Goal: Task Accomplishment & Management: Use online tool/utility

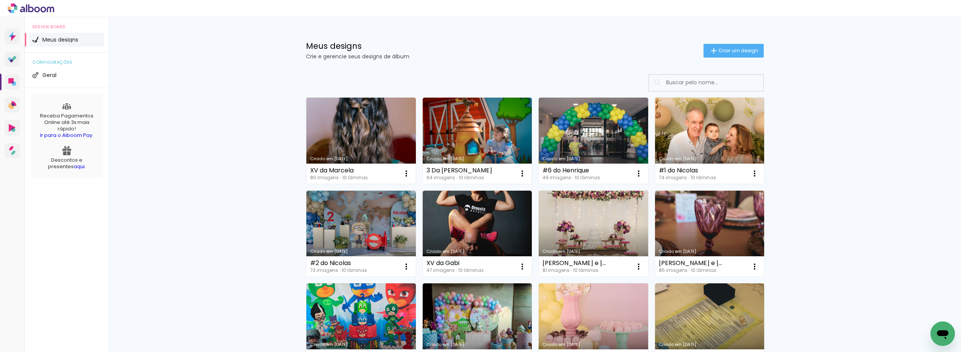
click at [599, 144] on link "Criado em [DATE]" at bounding box center [594, 141] width 110 height 86
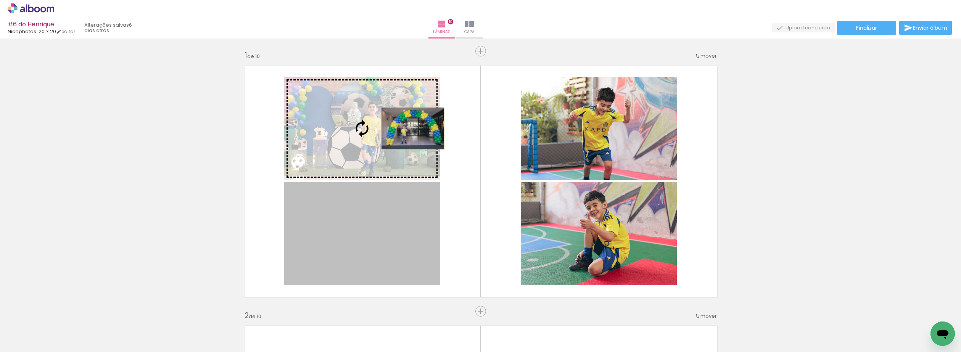
drag, startPoint x: 407, startPoint y: 223, endPoint x: 410, endPoint y: 129, distance: 94.3
click at [0, 0] on slot at bounding box center [0, 0] width 0 height 0
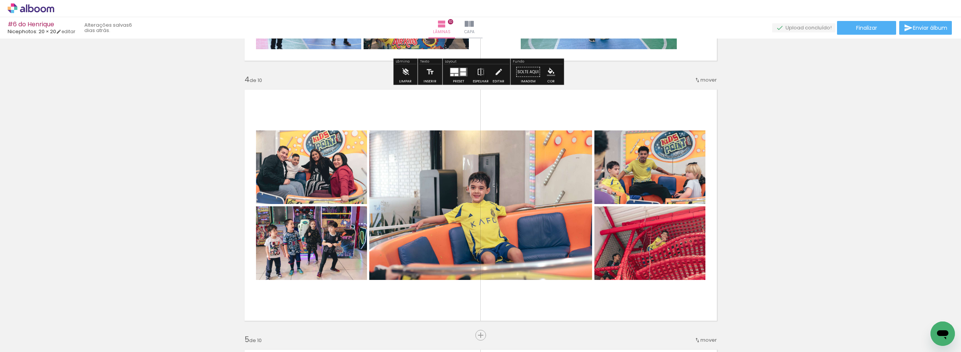
scroll to position [763, 0]
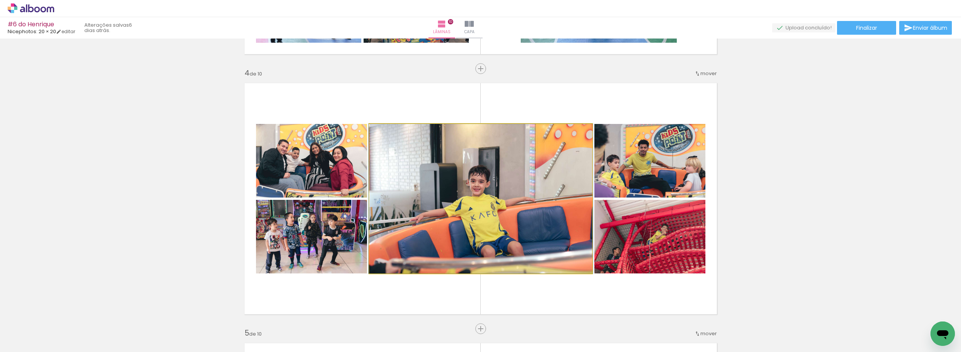
click at [531, 206] on quentale-photo at bounding box center [480, 199] width 223 height 150
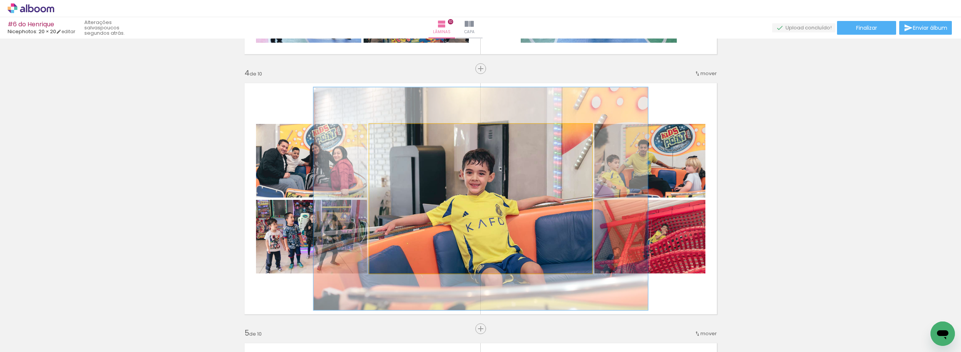
drag, startPoint x: 385, startPoint y: 134, endPoint x: 399, endPoint y: 137, distance: 14.2
type paper-slider "151"
click at [399, 137] on div at bounding box center [401, 132] width 12 height 12
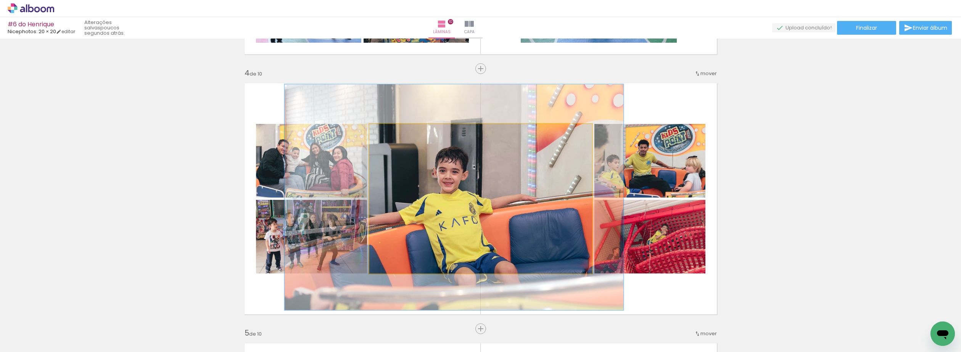
drag, startPoint x: 541, startPoint y: 207, endPoint x: 513, endPoint y: 205, distance: 28.3
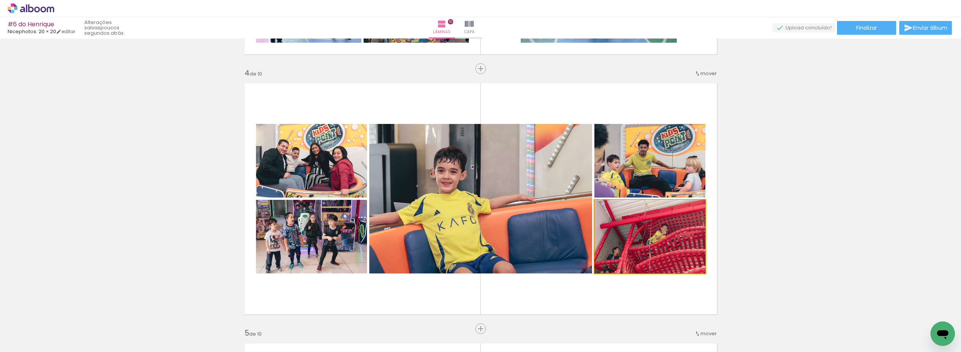
click at [671, 239] on quentale-photo at bounding box center [650, 237] width 111 height 74
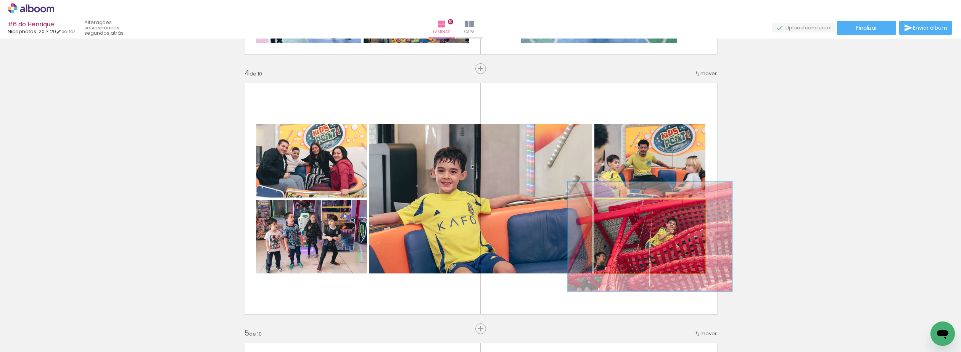
drag, startPoint x: 611, startPoint y: 206, endPoint x: 625, endPoint y: 207, distance: 14.1
type paper-slider "161"
click at [625, 207] on div at bounding box center [625, 208] width 7 height 7
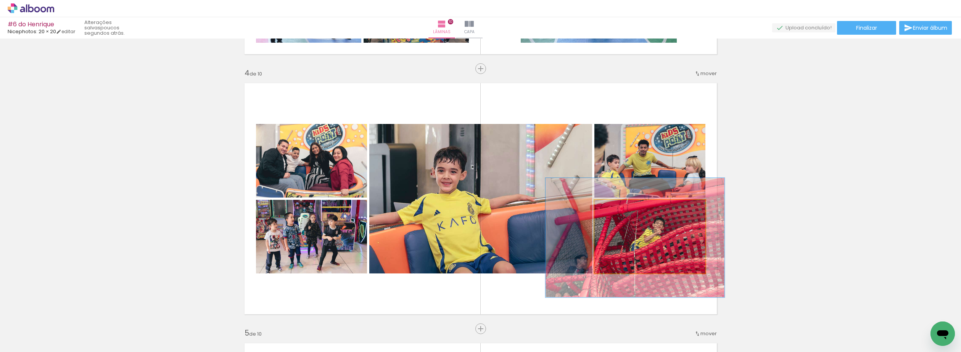
drag, startPoint x: 671, startPoint y: 246, endPoint x: 652, endPoint y: 247, distance: 19.1
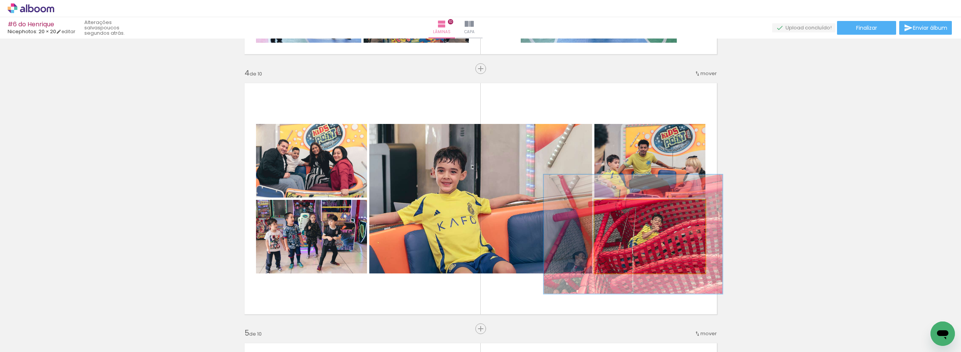
drag, startPoint x: 653, startPoint y: 250, endPoint x: 686, endPoint y: 249, distance: 32.8
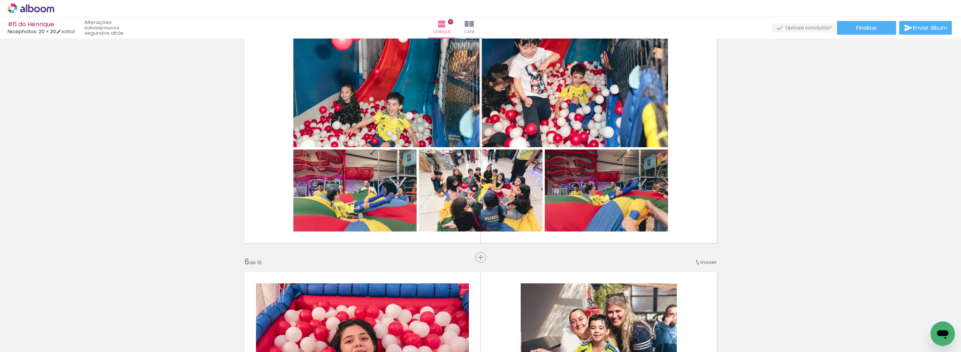
scroll to position [1107, 0]
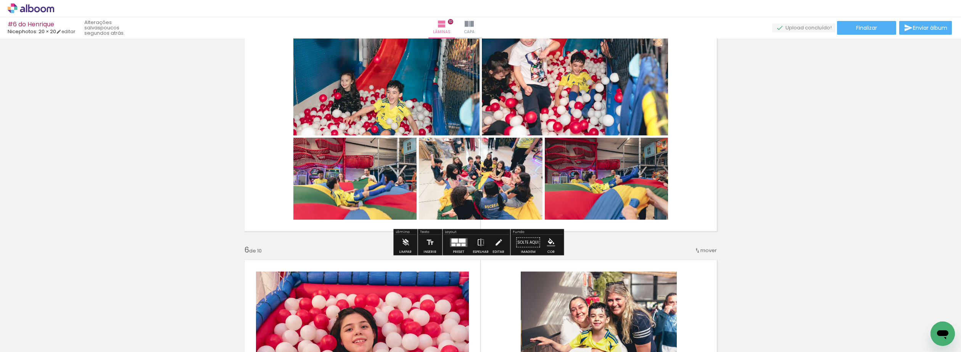
click at [503, 185] on quentale-photo at bounding box center [481, 179] width 124 height 82
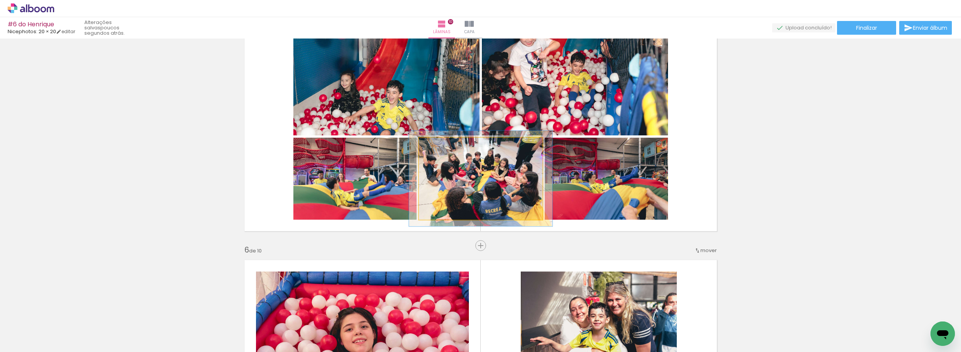
type paper-slider "116"
click at [441, 145] on div at bounding box center [441, 146] width 12 height 12
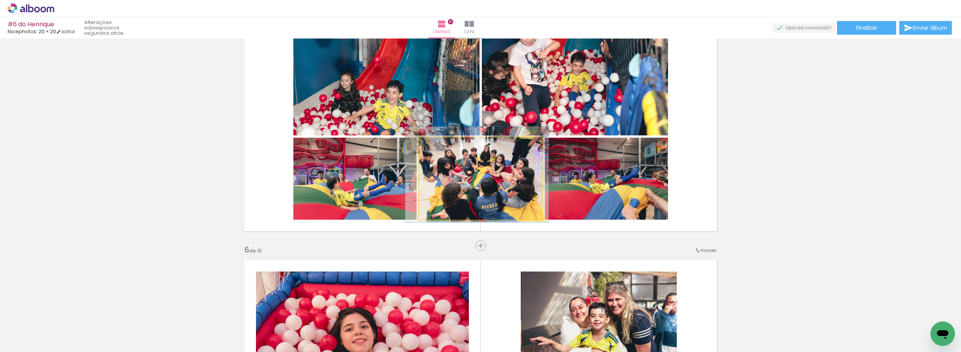
drag, startPoint x: 503, startPoint y: 192, endPoint x: 500, endPoint y: 188, distance: 5.7
click at [500, 188] on quentale-photo at bounding box center [481, 179] width 124 height 82
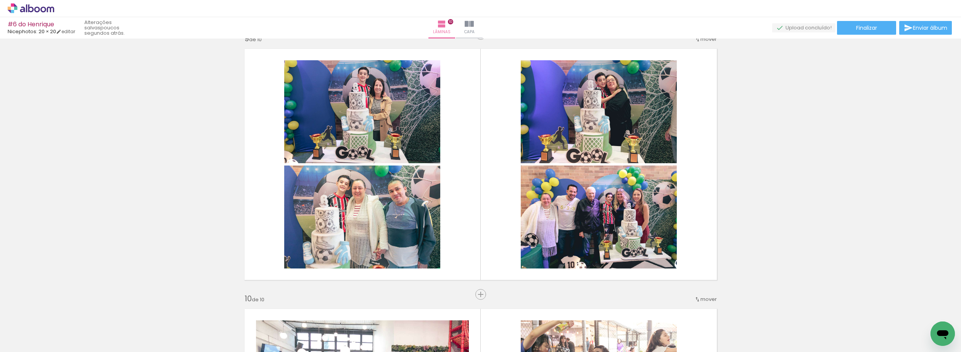
scroll to position [2366, 0]
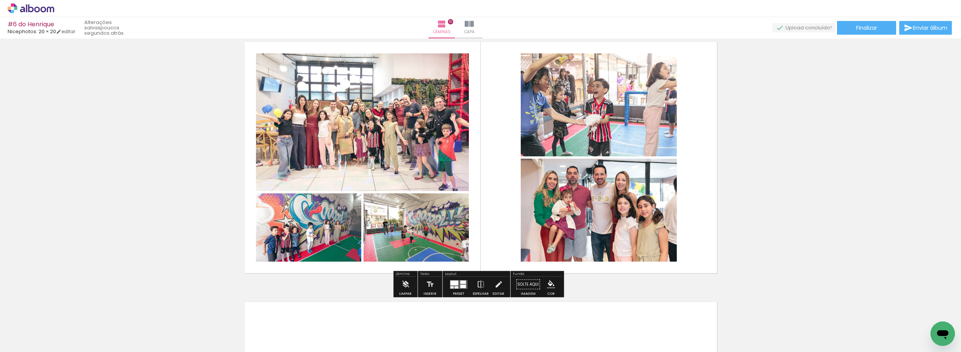
click at [426, 233] on quentale-photo at bounding box center [416, 228] width 105 height 68
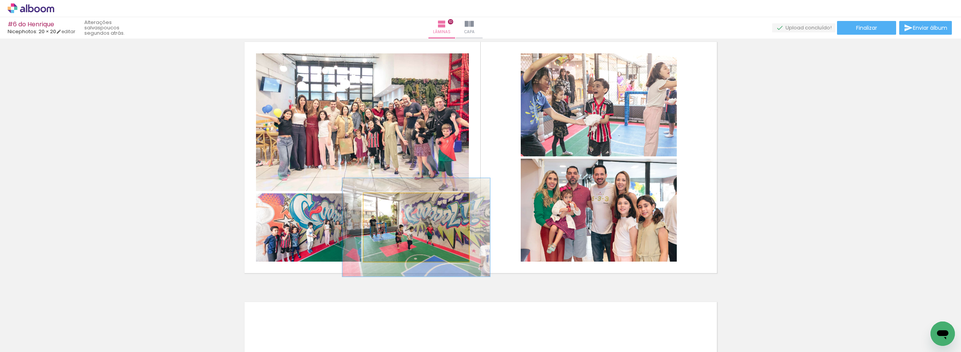
drag, startPoint x: 385, startPoint y: 201, endPoint x: 419, endPoint y: 231, distance: 45.2
click at [396, 201] on div at bounding box center [392, 201] width 12 height 12
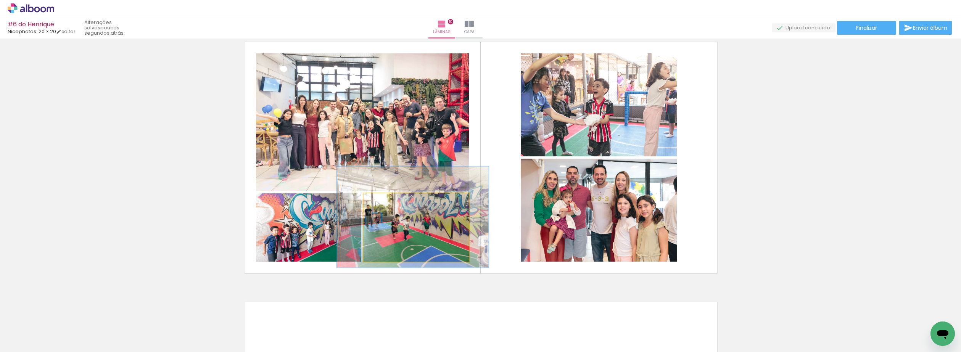
drag, startPoint x: 444, startPoint y: 245, endPoint x: 436, endPoint y: 234, distance: 13.7
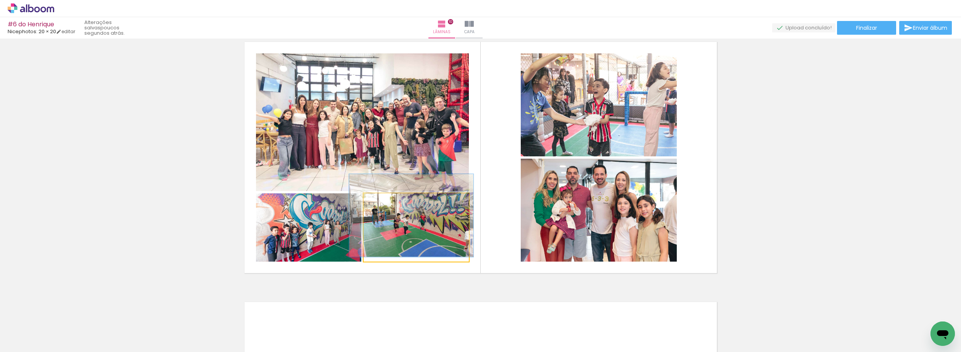
drag, startPoint x: 392, startPoint y: 202, endPoint x: 382, endPoint y: 201, distance: 9.2
click at [384, 202] on div at bounding box center [387, 201] width 7 height 7
click at [387, 202] on div at bounding box center [385, 201] width 12 height 12
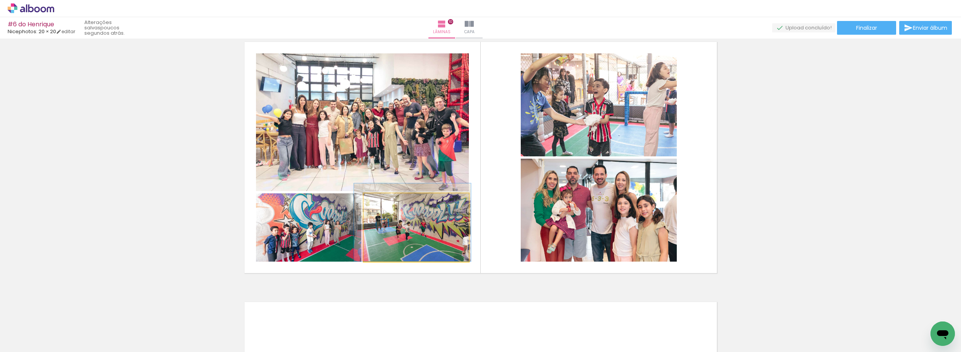
drag, startPoint x: 402, startPoint y: 228, endPoint x: 402, endPoint y: 233, distance: 4.6
drag, startPoint x: 385, startPoint y: 206, endPoint x: 397, endPoint y: 222, distance: 20.4
click at [385, 205] on div at bounding box center [385, 201] width 12 height 12
drag, startPoint x: 412, startPoint y: 233, endPoint x: 393, endPoint y: 230, distance: 19.3
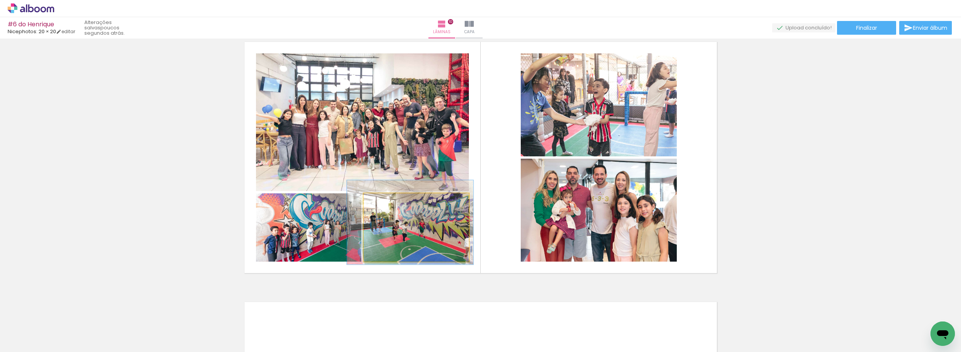
type paper-slider "120"
click at [389, 203] on div at bounding box center [387, 201] width 12 height 12
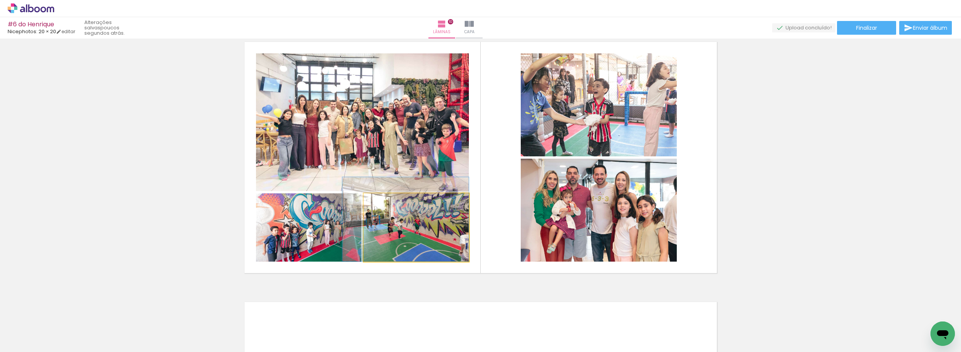
drag, startPoint x: 402, startPoint y: 235, endPoint x: 390, endPoint y: 231, distance: 13.4
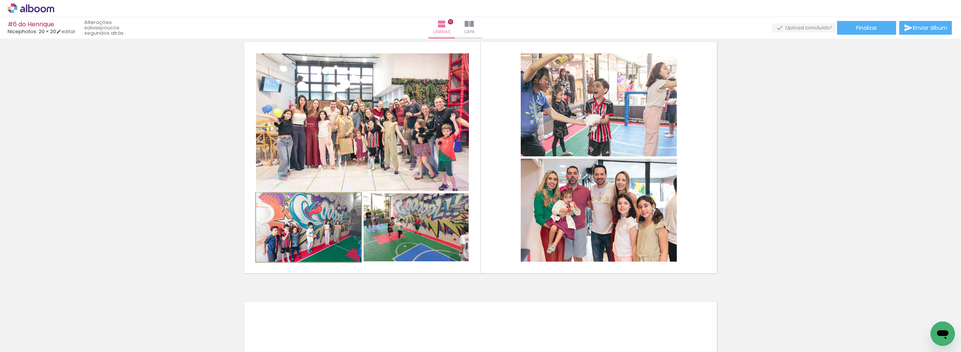
drag, startPoint x: 331, startPoint y: 233, endPoint x: 326, endPoint y: 230, distance: 5.7
click at [331, 233] on quentale-photo at bounding box center [308, 228] width 105 height 68
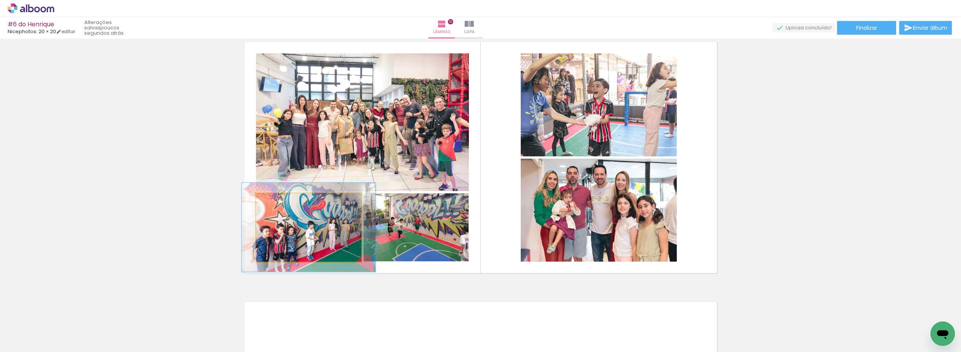
drag, startPoint x: 277, startPoint y: 200, endPoint x: 281, endPoint y: 202, distance: 4.1
type paper-slider "127"
click at [281, 202] on div at bounding box center [289, 201] width 30 height 12
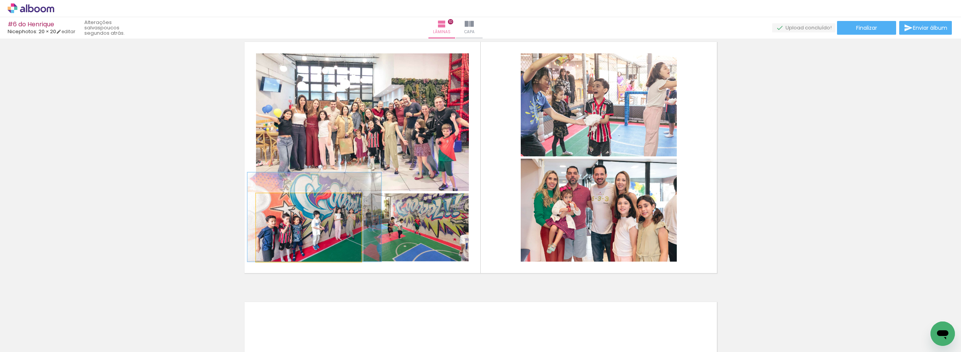
drag, startPoint x: 307, startPoint y: 240, endPoint x: 310, endPoint y: 215, distance: 25.7
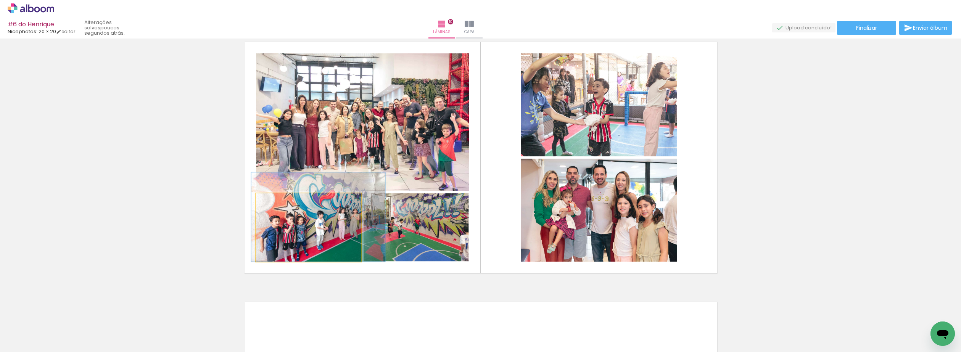
drag, startPoint x: 316, startPoint y: 234, endPoint x: 320, endPoint y: 227, distance: 7.3
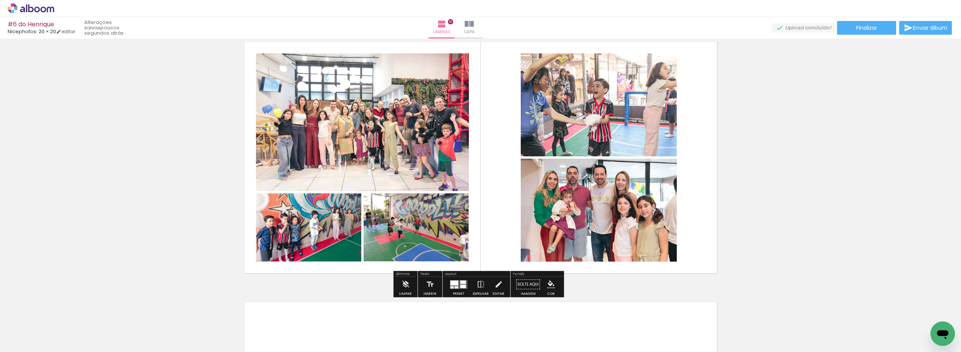
click at [384, 140] on quentale-photo at bounding box center [362, 122] width 213 height 138
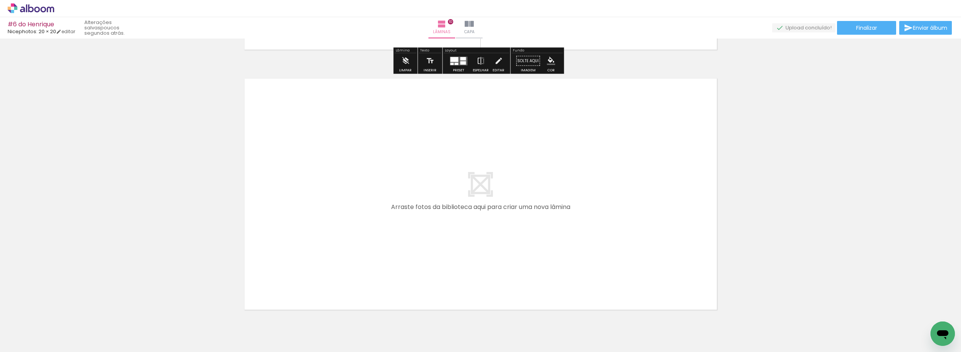
scroll to position [2627, 0]
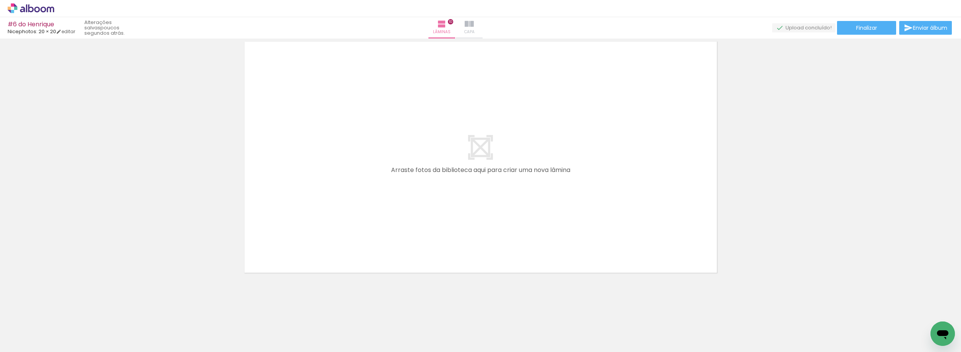
click at [475, 30] on span "Capa" at bounding box center [470, 32] width 10 height 7
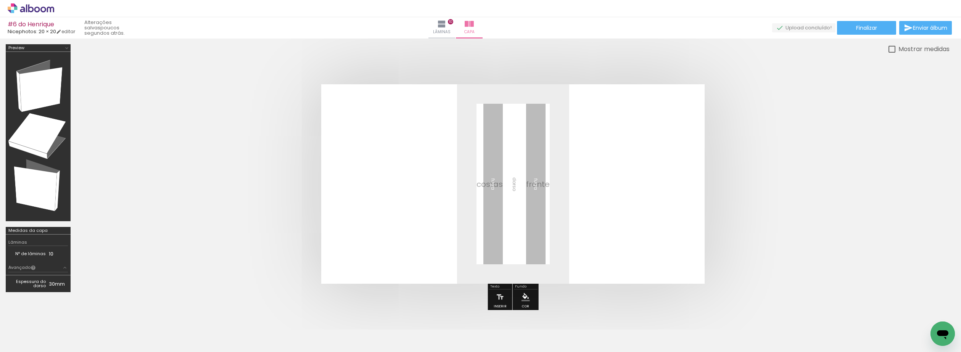
click at [376, 169] on quentale-layouter at bounding box center [513, 184] width 384 height 200
click at [24, 341] on span "Adicionar Fotos" at bounding box center [27, 342] width 23 height 8
click at [0, 0] on input "file" at bounding box center [0, 0] width 0 height 0
click at [36, 324] on div "Biblioteca 50 fotos Todas as fotos Não utilizadas Adicionar Fotos" at bounding box center [23, 329] width 47 height 38
click at [38, 327] on div "Biblioteca 50 fotos Todas as fotos Não utilizadas Adicionar Fotos" at bounding box center [23, 329] width 47 height 38
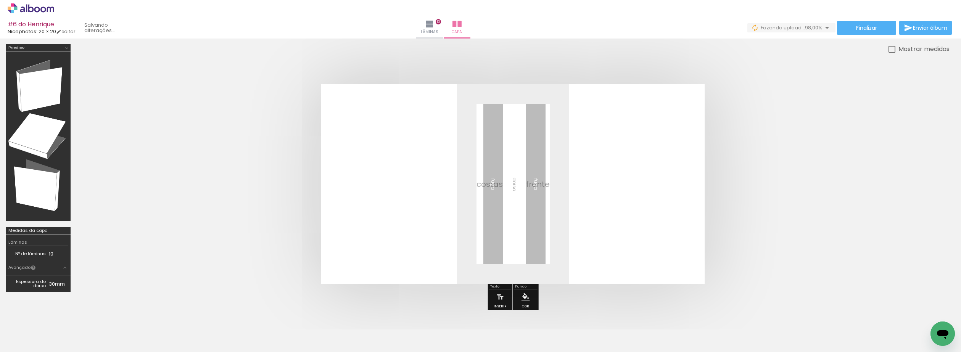
click at [39, 329] on iron-icon at bounding box center [39, 329] width 6 height 6
click at [0, 0] on slot "Não utilizadas" at bounding box center [0, 0] width 0 height 0
type input "Não utilizadas"
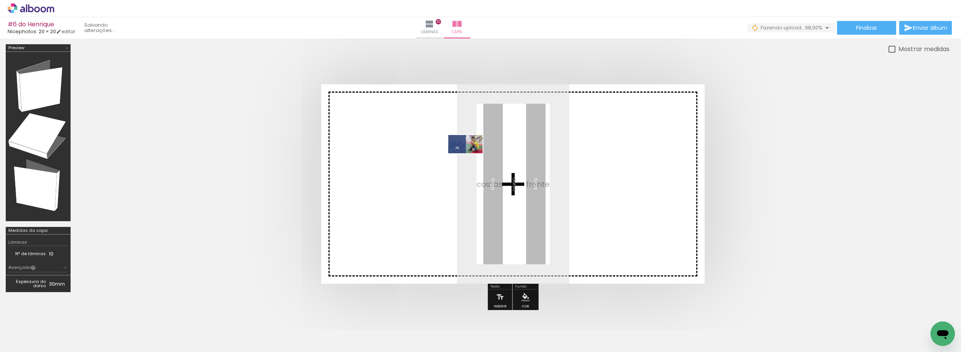
drag, startPoint x: 84, startPoint y: 327, endPoint x: 471, endPoint y: 158, distance: 422.5
click at [471, 158] on quentale-workspace at bounding box center [480, 176] width 961 height 352
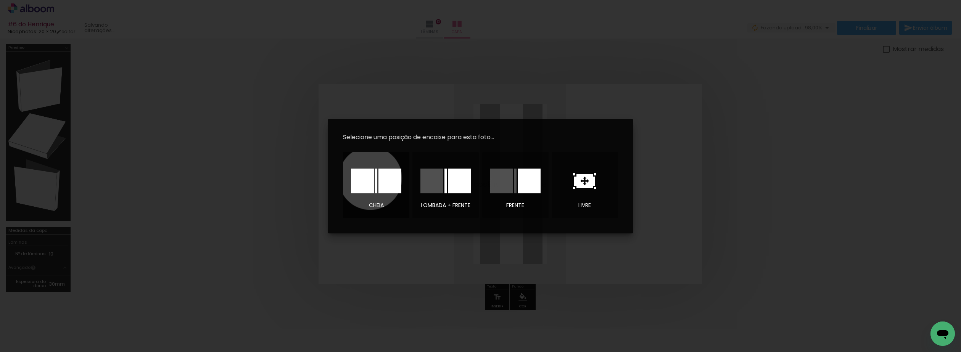
click at [371, 178] on div at bounding box center [362, 181] width 23 height 25
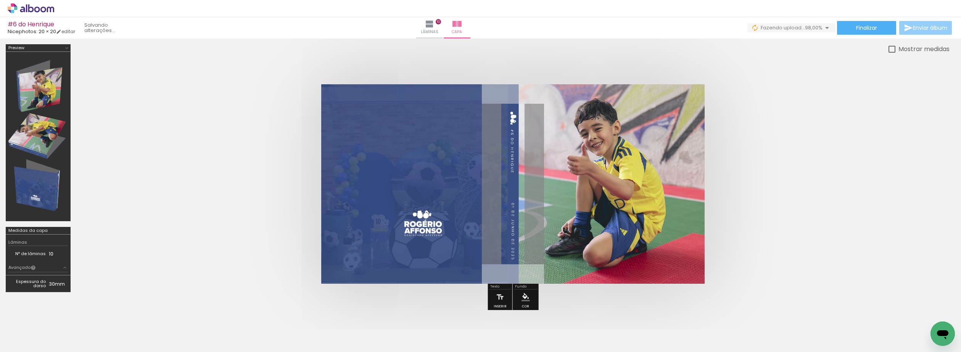
click at [924, 21] on paper-button "Enviar álbum" at bounding box center [926, 28] width 53 height 14
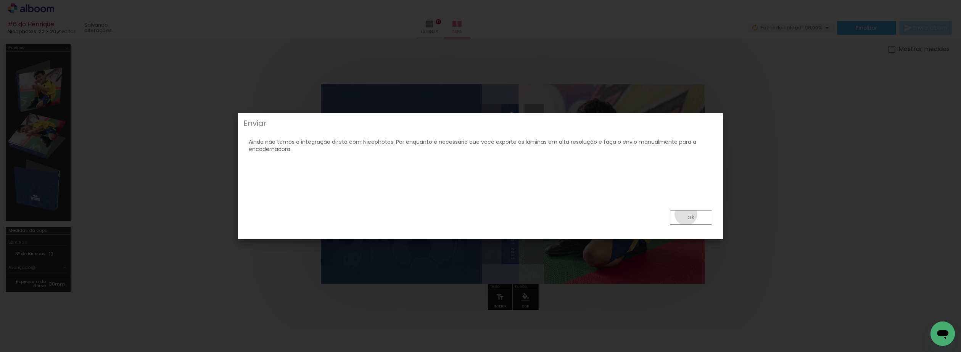
click at [683, 215] on paper-button "ok" at bounding box center [691, 217] width 42 height 15
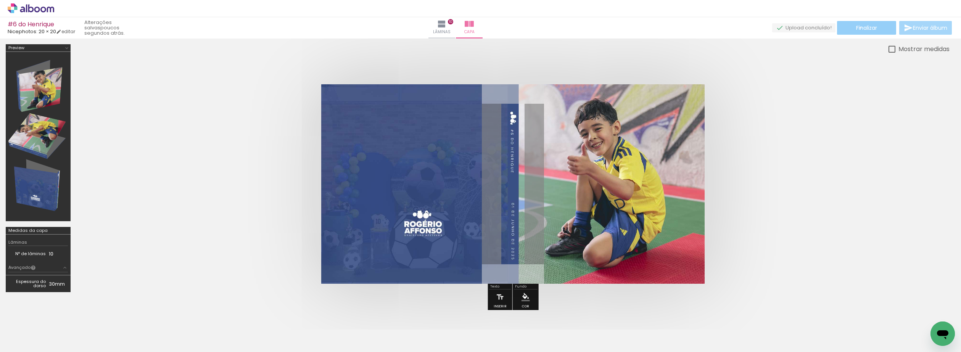
click at [858, 27] on span "Finalizar" at bounding box center [866, 27] width 21 height 5
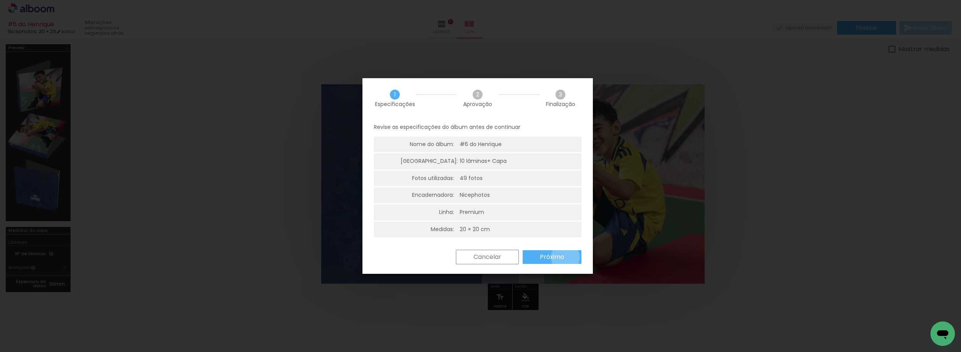
click at [566, 257] on paper-button "Próximo" at bounding box center [552, 257] width 59 height 14
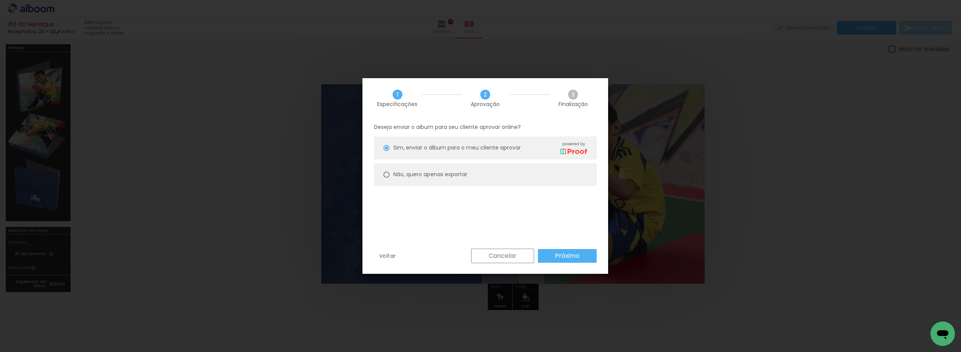
click at [572, 261] on paper-button "Próximo" at bounding box center [567, 256] width 59 height 14
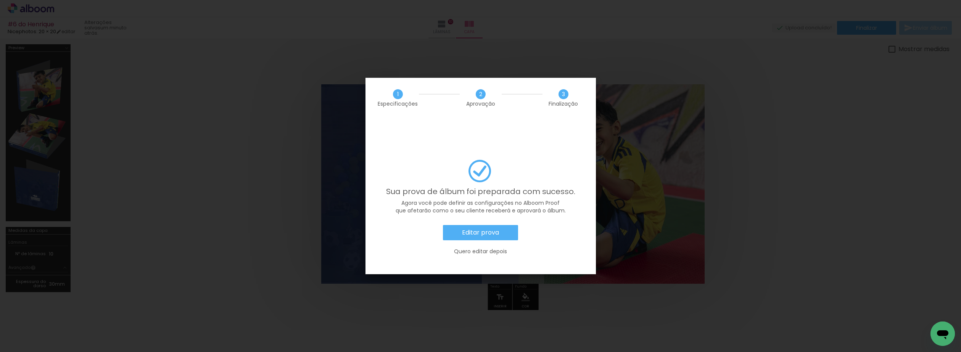
click at [0, 0] on slot "Editar prova" at bounding box center [0, 0] width 0 height 0
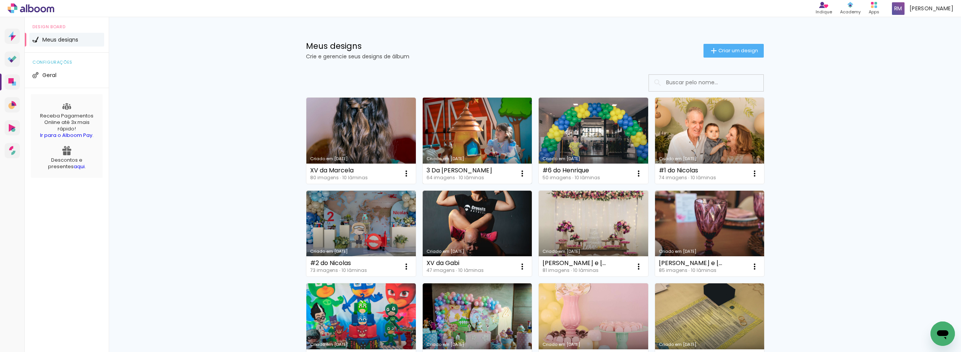
click at [492, 149] on link "Criado em [DATE]" at bounding box center [478, 141] width 110 height 86
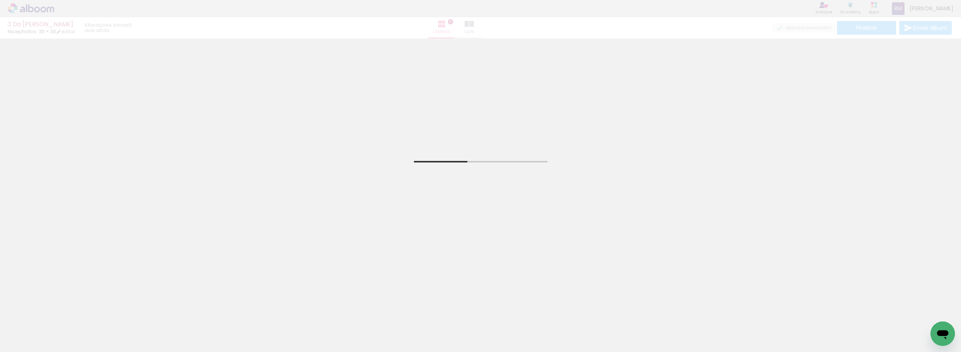
click at [23, 341] on span "Adicionar Fotos" at bounding box center [27, 342] width 23 height 8
click at [0, 0] on input "file" at bounding box center [0, 0] width 0 height 0
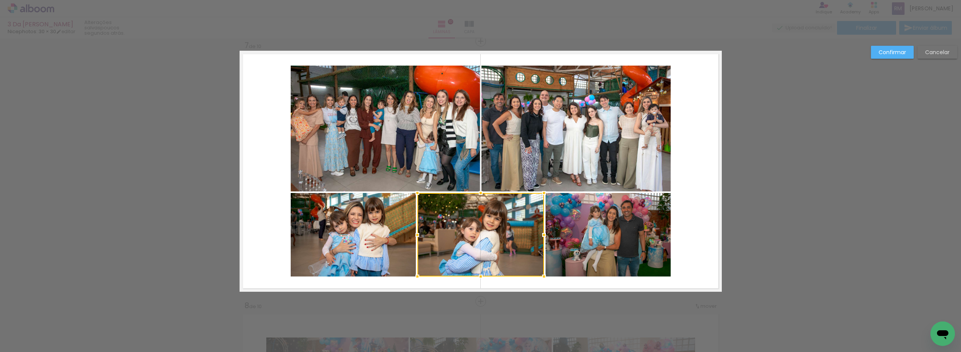
scroll to position [695, 0]
click at [638, 237] on quentale-photo at bounding box center [608, 235] width 125 height 84
click at [0, 0] on slot "Confirmar" at bounding box center [0, 0] width 0 height 0
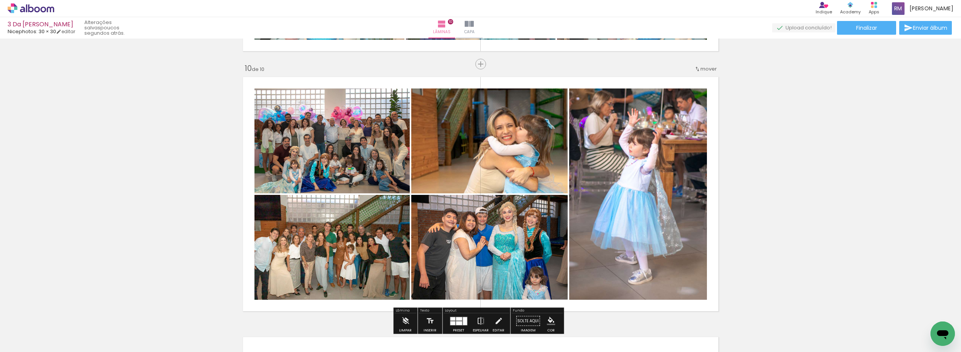
scroll to position [2245, 0]
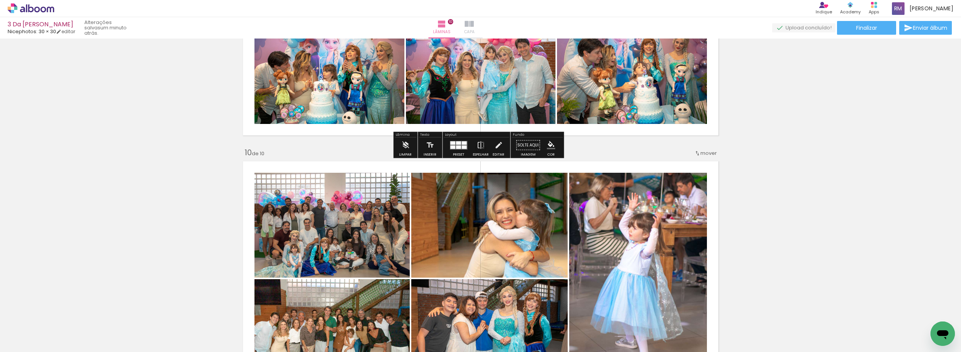
click at [474, 23] on iron-icon at bounding box center [469, 23] width 9 height 9
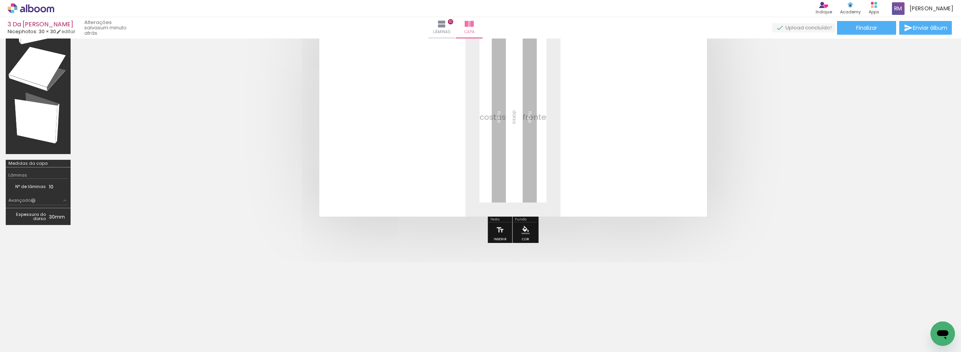
scroll to position [67, 0]
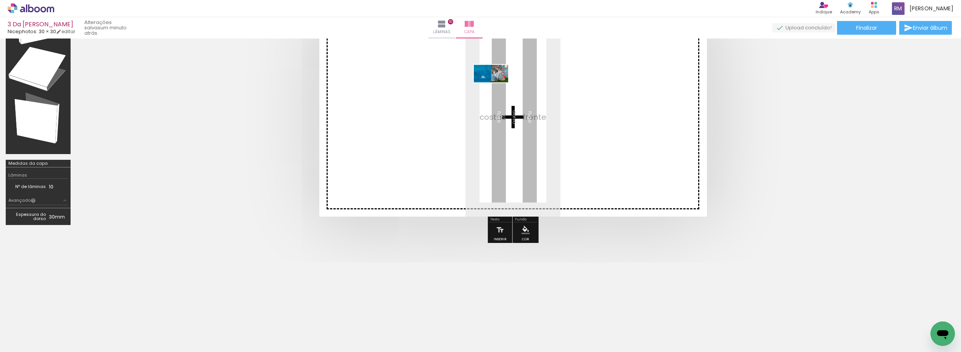
drag, startPoint x: 80, startPoint y: 327, endPoint x: 491, endPoint y: 87, distance: 475.8
click at [492, 87] on quentale-workspace at bounding box center [480, 176] width 961 height 352
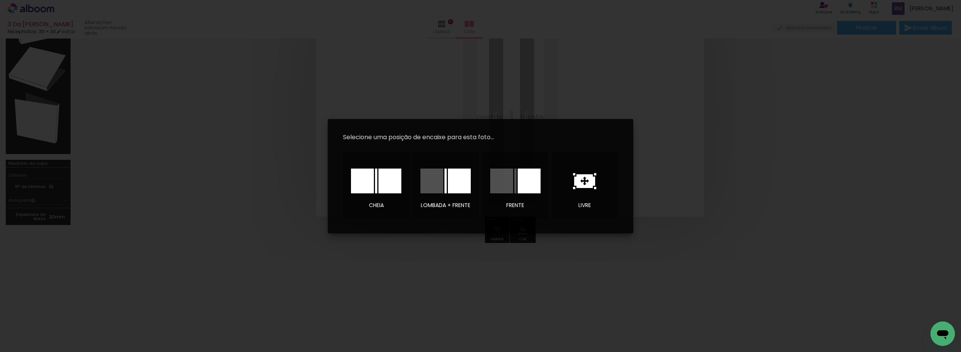
scroll to position [51, 0]
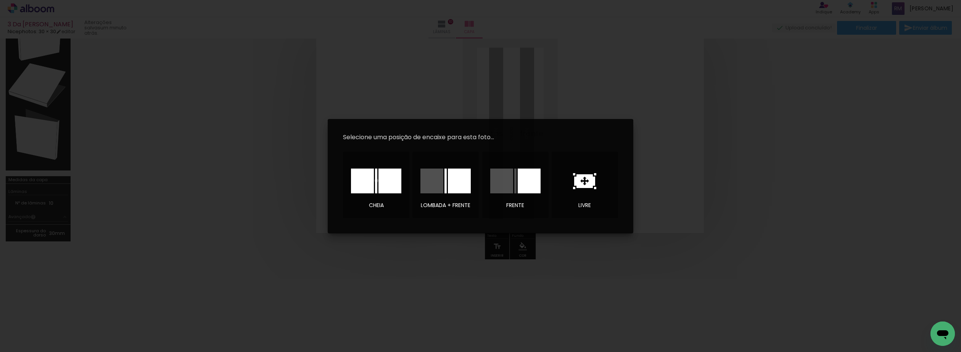
drag, startPoint x: 377, startPoint y: 181, endPoint x: 406, endPoint y: 177, distance: 29.5
click at [377, 180] on div at bounding box center [376, 181] width 2 height 25
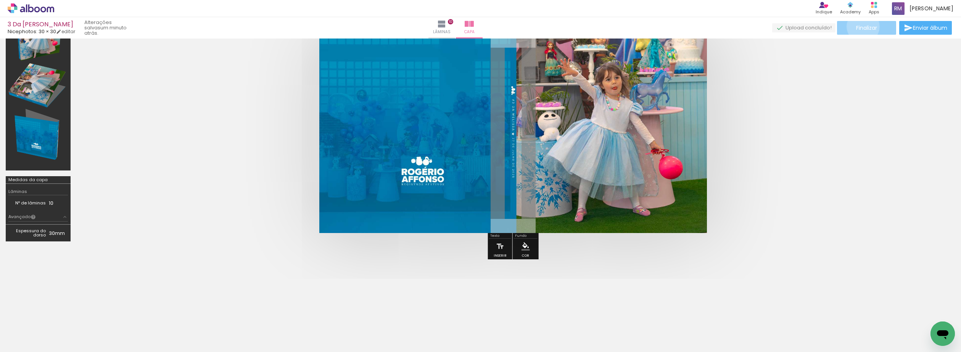
click at [861, 26] on span "Finalizar" at bounding box center [866, 27] width 21 height 5
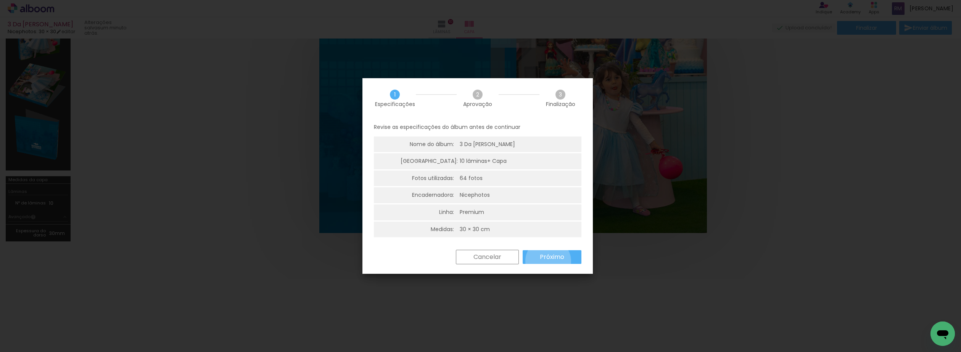
click at [548, 260] on paper-button "Próximo" at bounding box center [552, 257] width 59 height 14
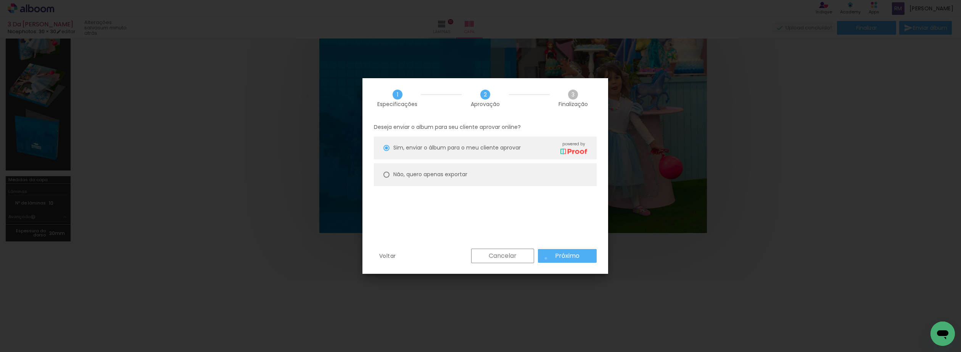
click at [546, 258] on paper-button "Próximo" at bounding box center [567, 256] width 59 height 14
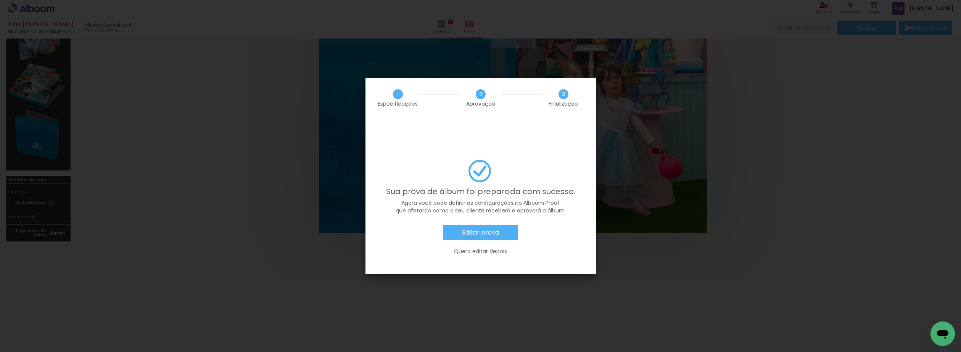
scroll to position [695, 0]
click at [0, 0] on slot "Editar prova" at bounding box center [0, 0] width 0 height 0
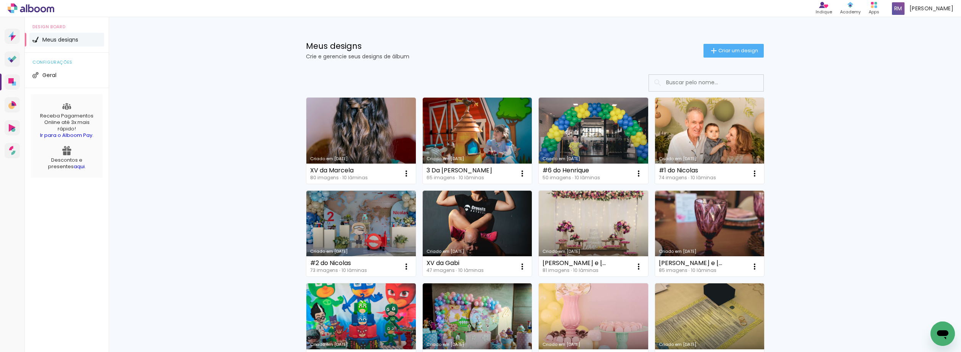
click at [377, 122] on link "Criado em [DATE]" at bounding box center [361, 141] width 110 height 86
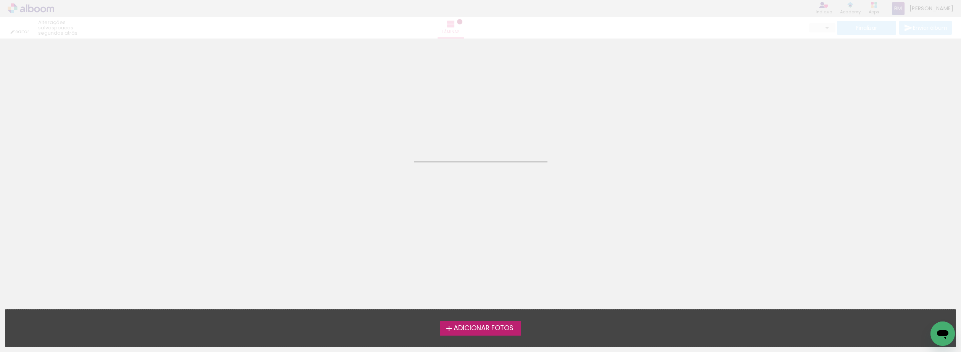
click at [15, 323] on iron-horizontal-list at bounding box center [7, 329] width 15 height 48
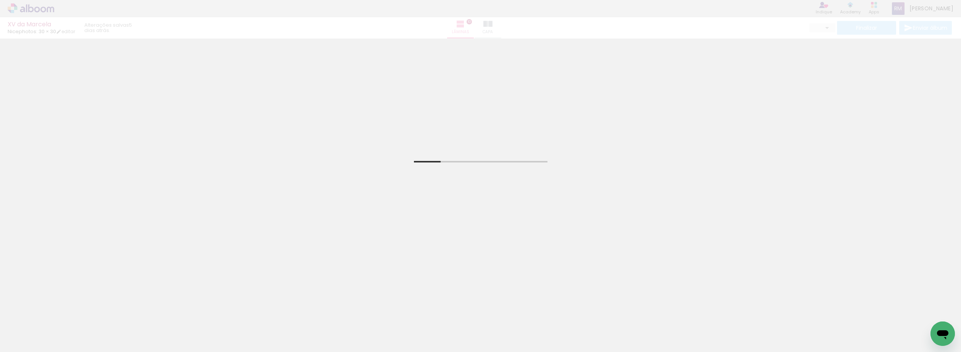
click at [37, 336] on paper-button "Adicionar Fotos" at bounding box center [23, 342] width 37 height 12
click at [0, 0] on input "file" at bounding box center [0, 0] width 0 height 0
